Goal: Transaction & Acquisition: Subscribe to service/newsletter

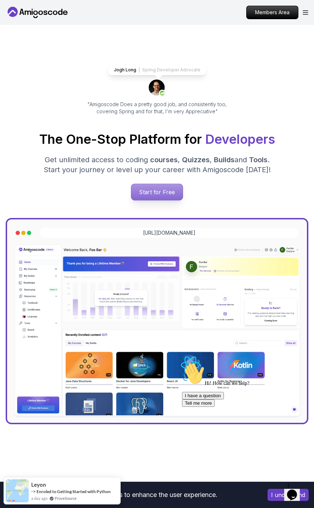
click at [149, 196] on p "Start for Free" at bounding box center [157, 192] width 52 height 16
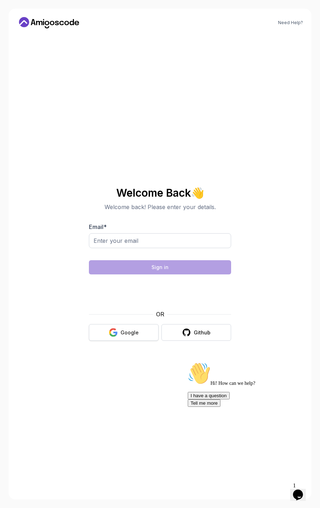
click at [108, 337] on button "Google" at bounding box center [124, 332] width 70 height 17
